Goal: Task Accomplishment & Management: Use online tool/utility

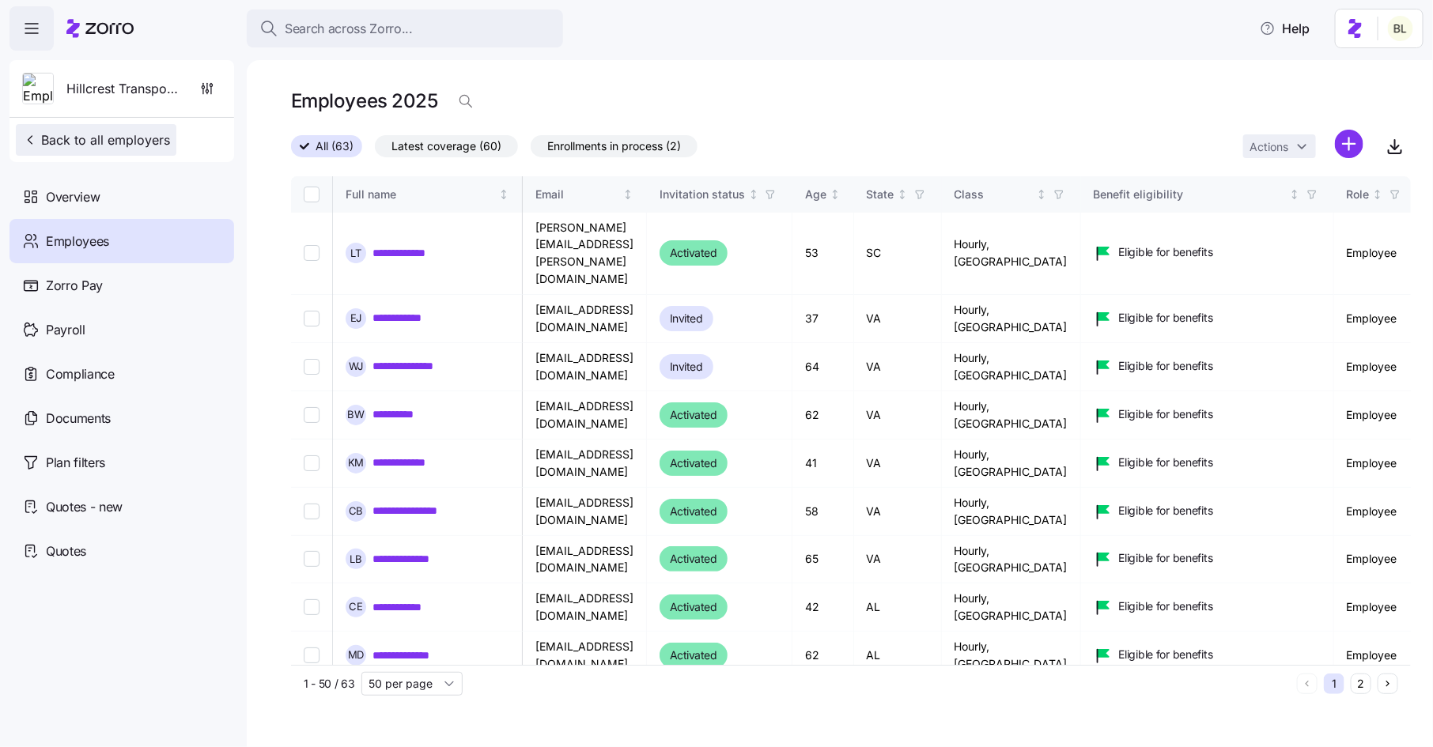
click at [143, 138] on span "Back to all employers" at bounding box center [96, 139] width 148 height 19
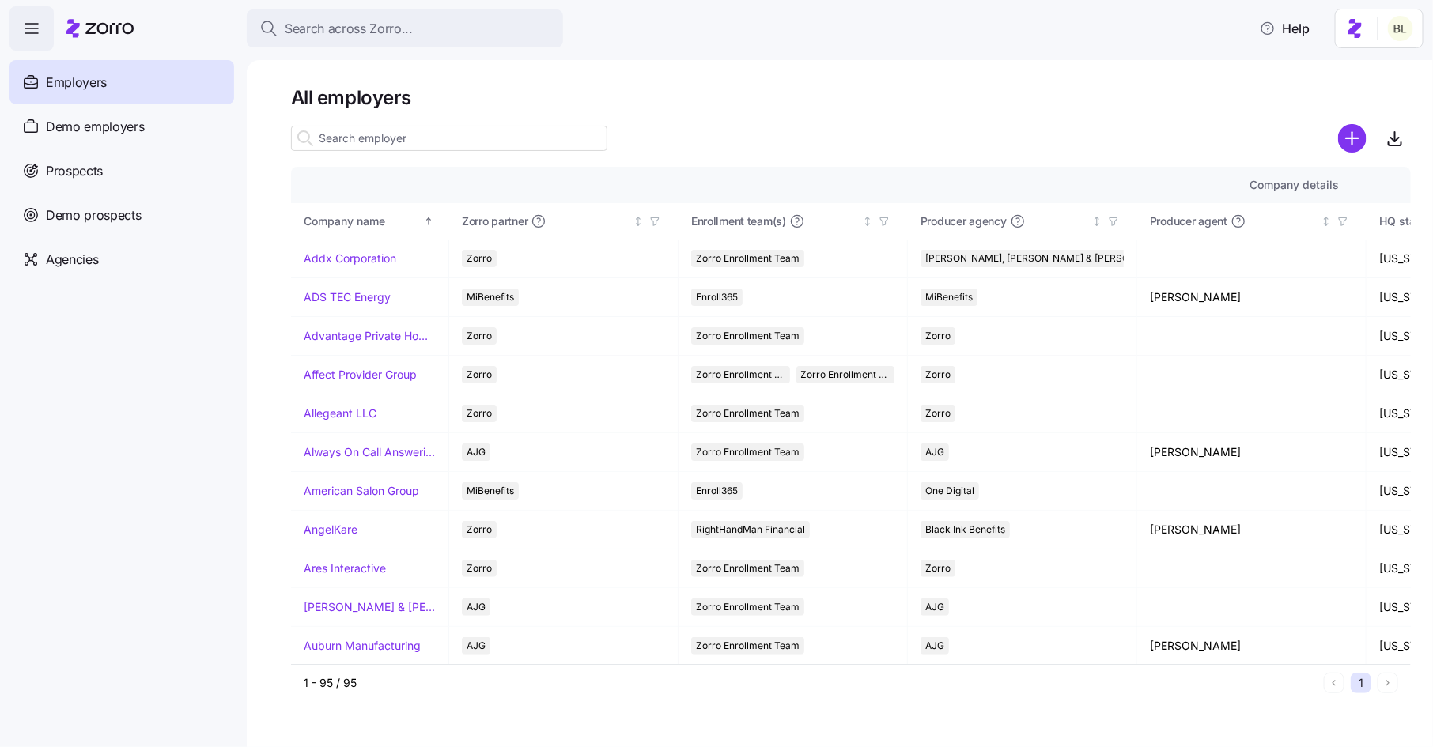
click at [345, 137] on input at bounding box center [449, 138] width 316 height 25
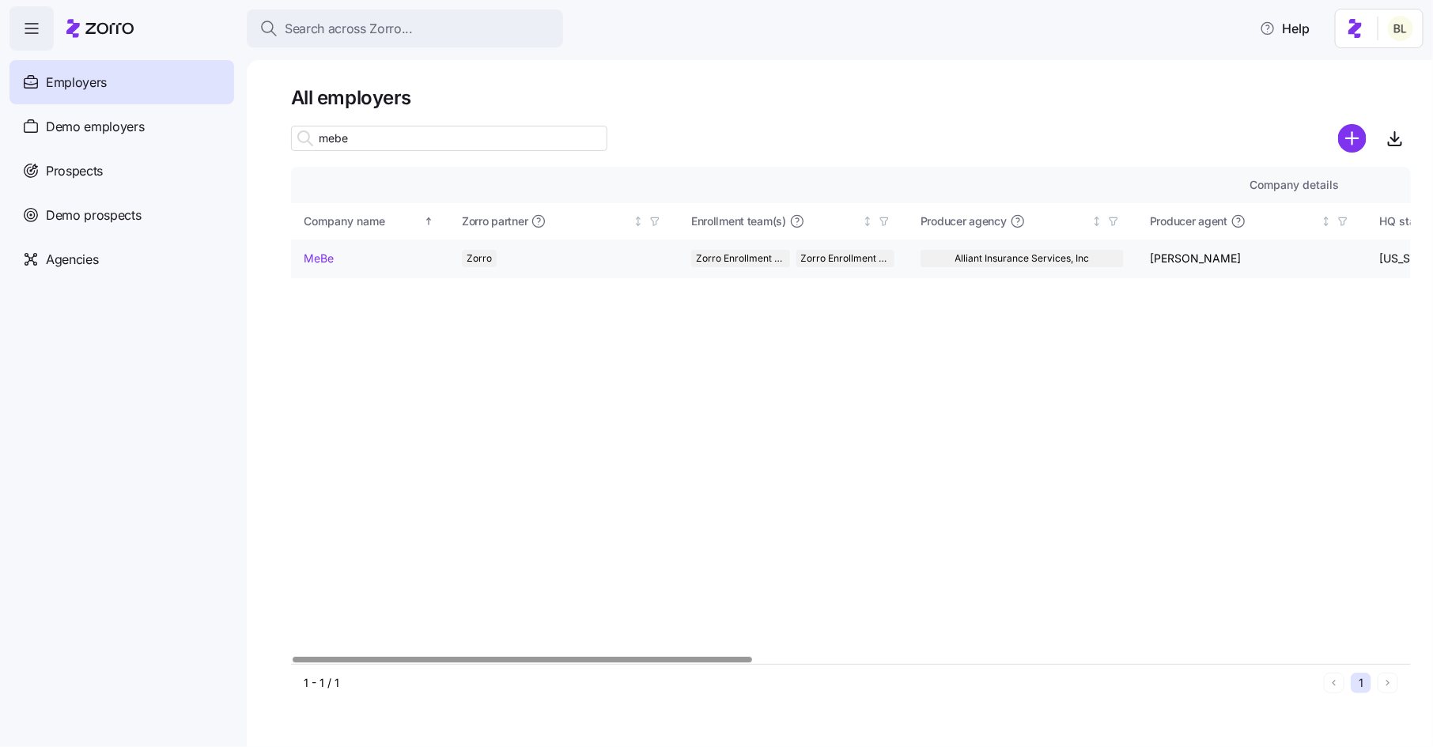
type input "mebe"
click at [329, 256] on link "MeBe" at bounding box center [319, 259] width 30 height 16
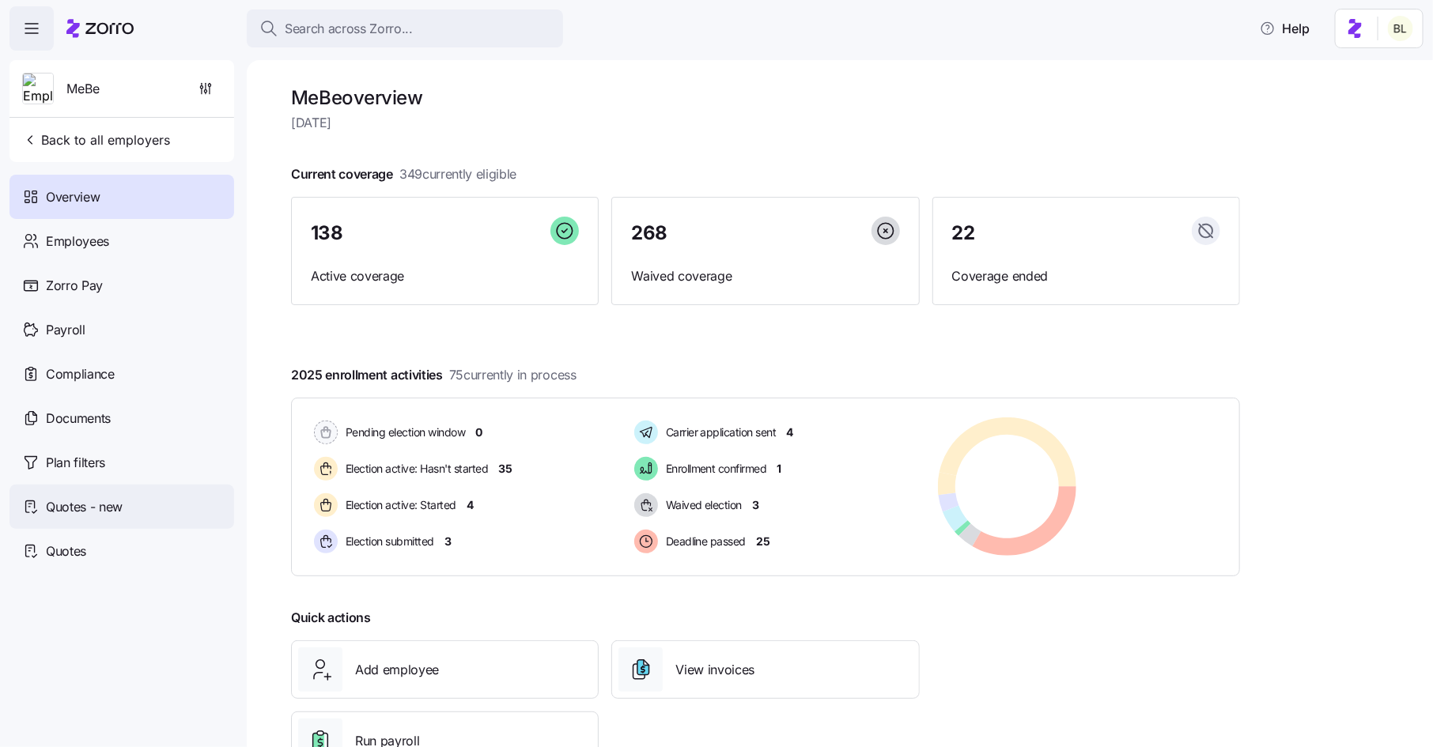
click at [104, 500] on span "Quotes - new" at bounding box center [84, 507] width 77 height 20
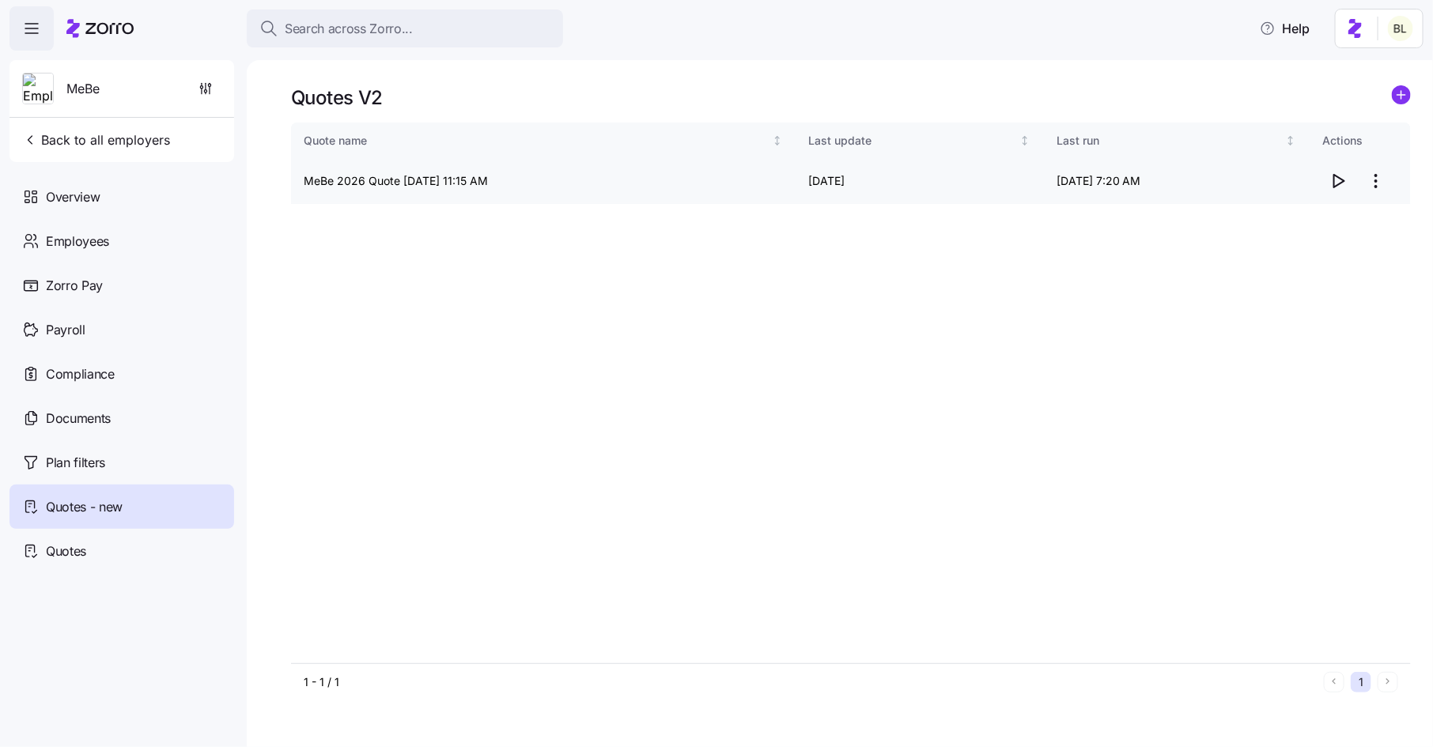
click at [1335, 173] on icon "button" at bounding box center [1337, 181] width 19 height 19
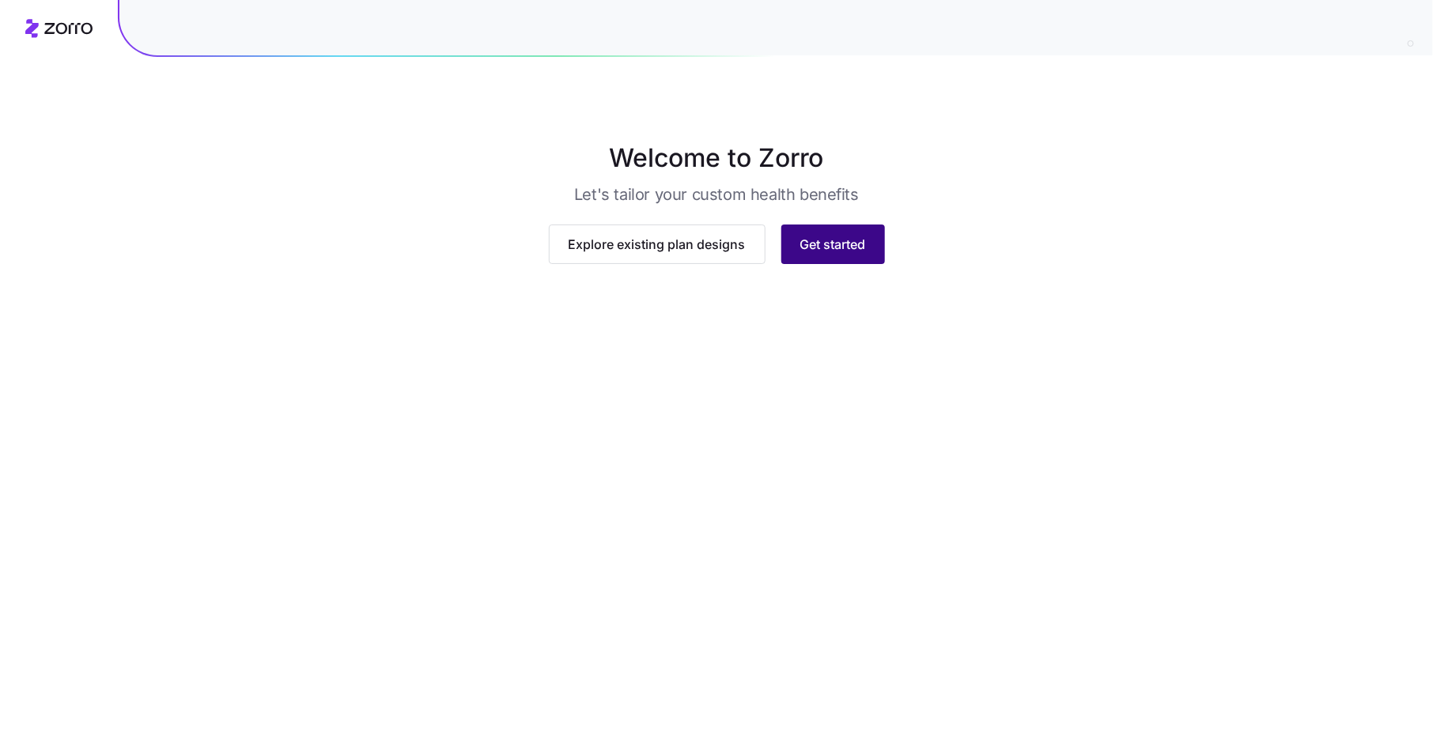
click at [849, 254] on span "Get started" at bounding box center [833, 244] width 66 height 19
